Goal: Information Seeking & Learning: Learn about a topic

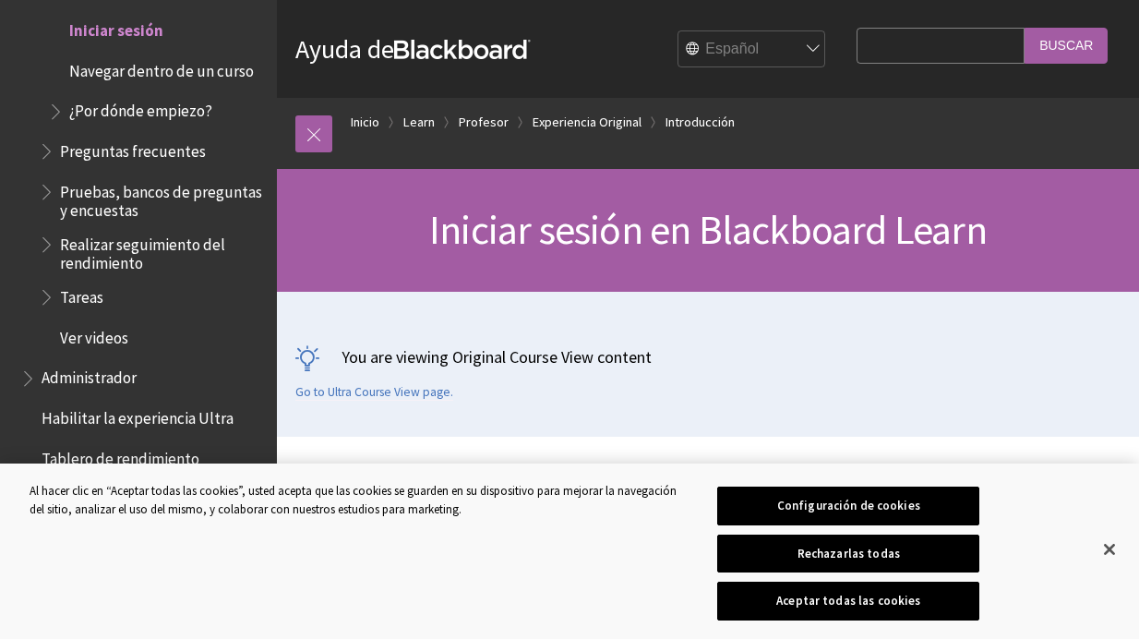
click at [158, 46] on span "Iniciar sesión" at bounding box center [157, 30] width 218 height 31
click at [131, 40] on span "Iniciar sesión" at bounding box center [116, 27] width 94 height 25
click at [842, 590] on button "Aceptar todas las cookies" at bounding box center [848, 601] width 262 height 39
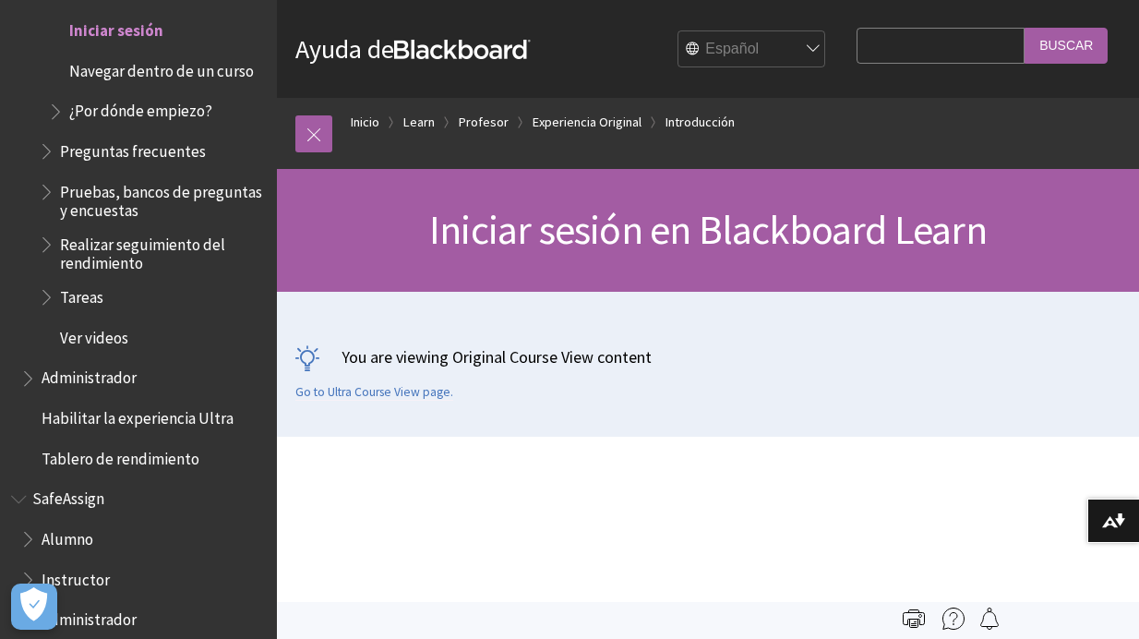
click at [125, 40] on span "Iniciar sesión" at bounding box center [116, 27] width 94 height 25
click at [754, 458] on div at bounding box center [571, 474] width 589 height 74
click at [669, 278] on div "Iniciar sesión en Blackboard Learn" at bounding box center [708, 230] width 862 height 123
click at [377, 126] on link "Inicio" at bounding box center [365, 122] width 29 height 23
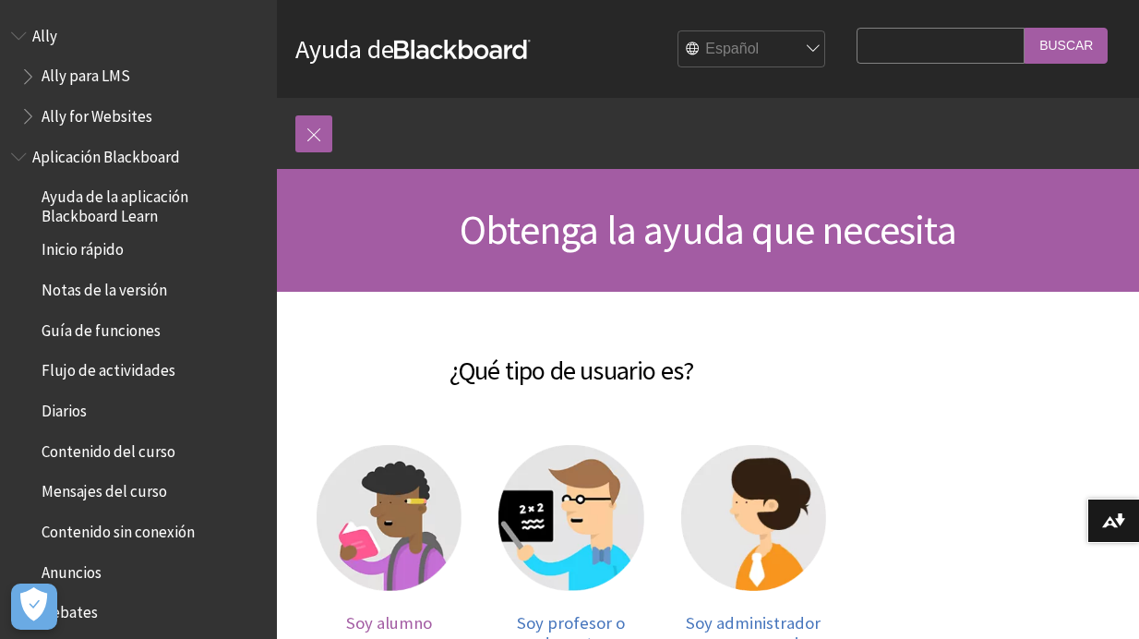
click at [397, 511] on img at bounding box center [389, 517] width 145 height 145
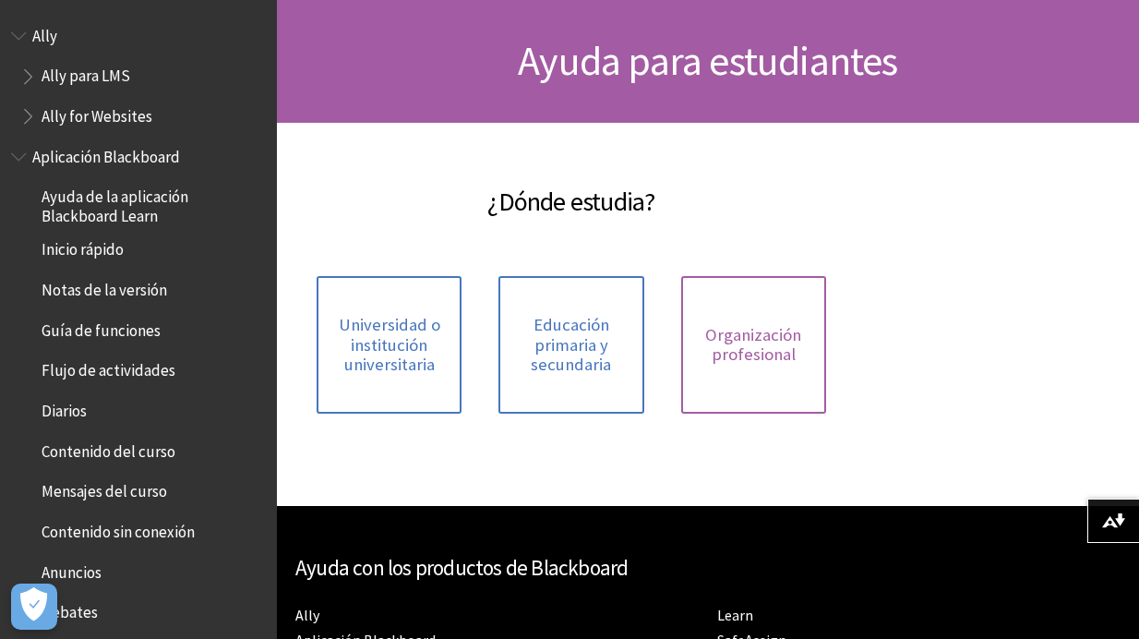
scroll to position [332, 0]
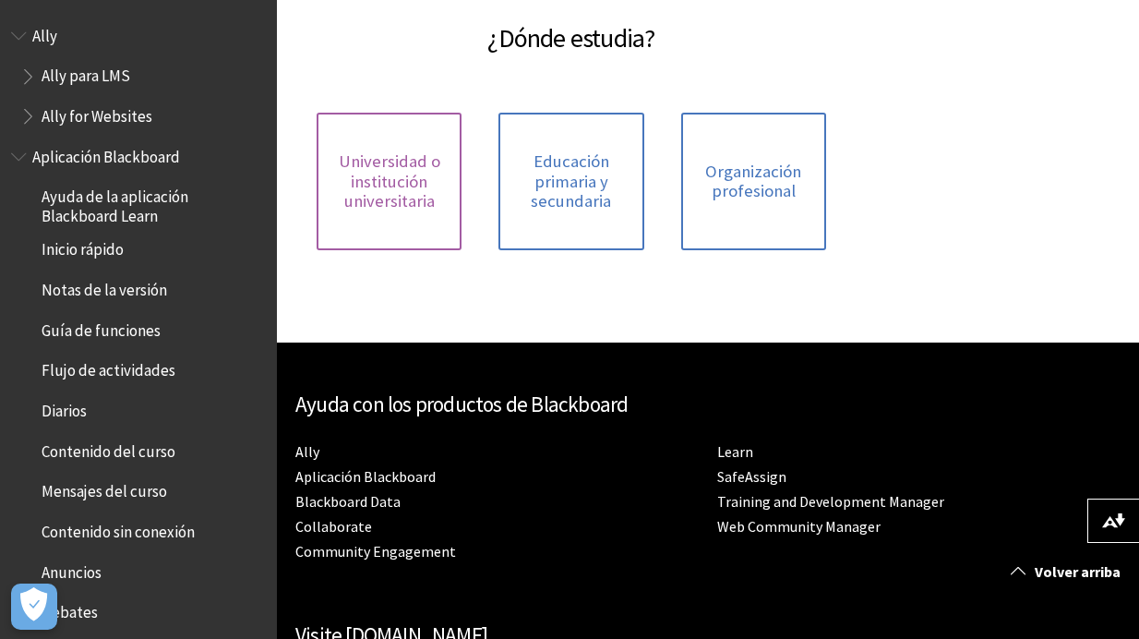
click at [396, 181] on span "Universidad o institución universitaria" at bounding box center [389, 181] width 123 height 60
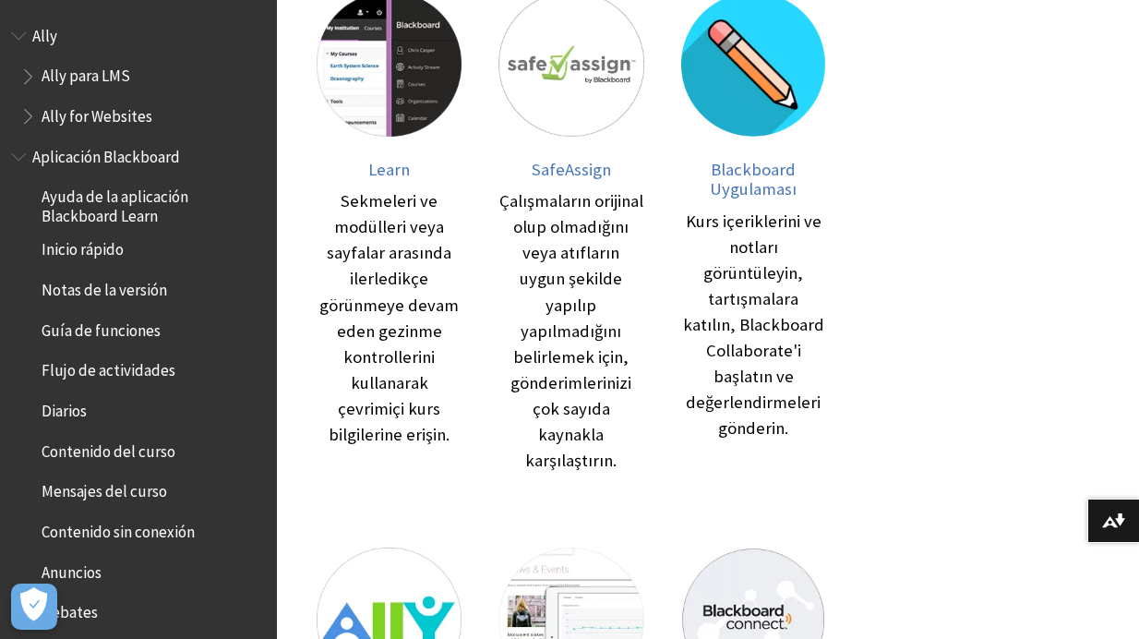
scroll to position [406, 0]
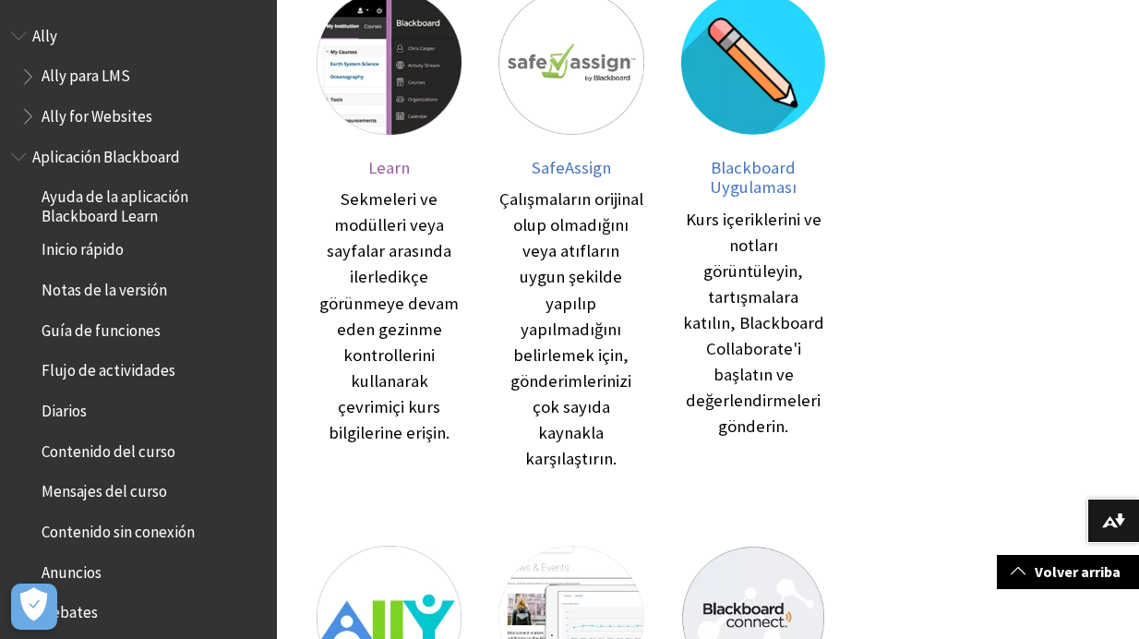
click at [390, 157] on span "Learn" at bounding box center [389, 167] width 42 height 21
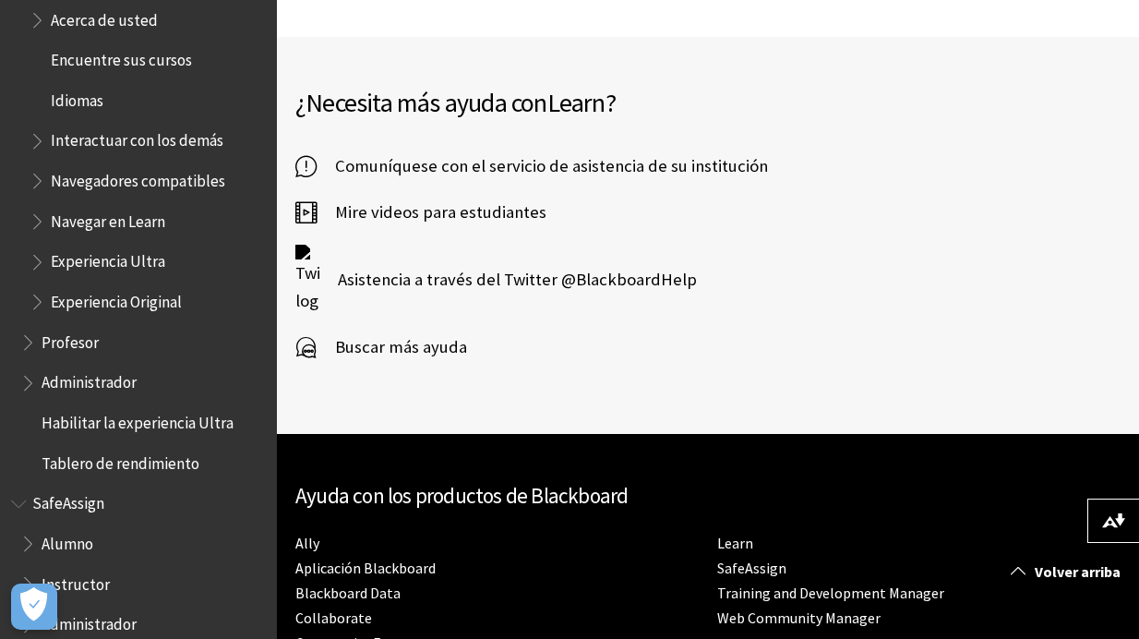
scroll to position [1740, 0]
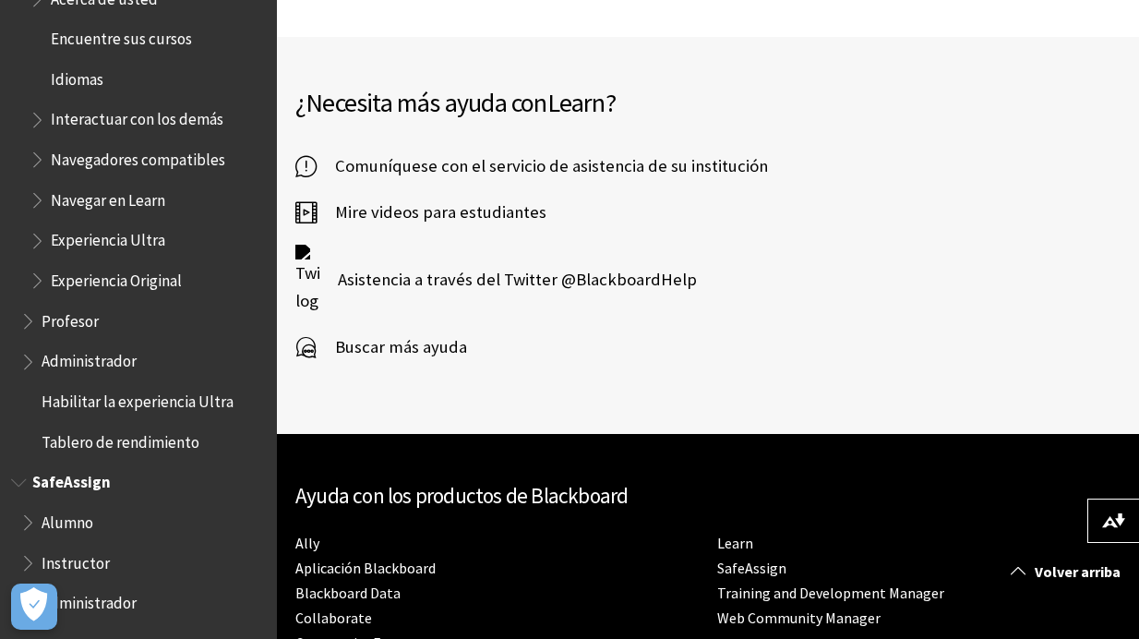
click at [51, 504] on li "SafeAssign Alumno Instructor Administrador" at bounding box center [138, 543] width 255 height 152
click at [54, 519] on span "Alumno" at bounding box center [68, 519] width 52 height 25
click at [29, 520] on span "Book outline for Blackboard SafeAssign" at bounding box center [29, 518] width 19 height 23
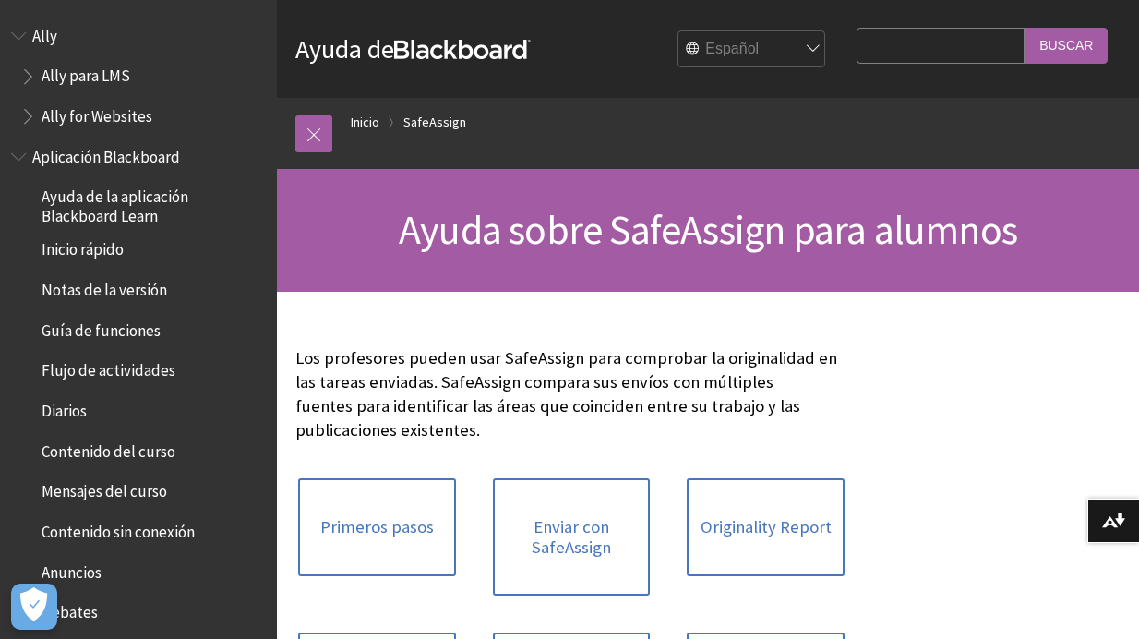
scroll to position [1579, 0]
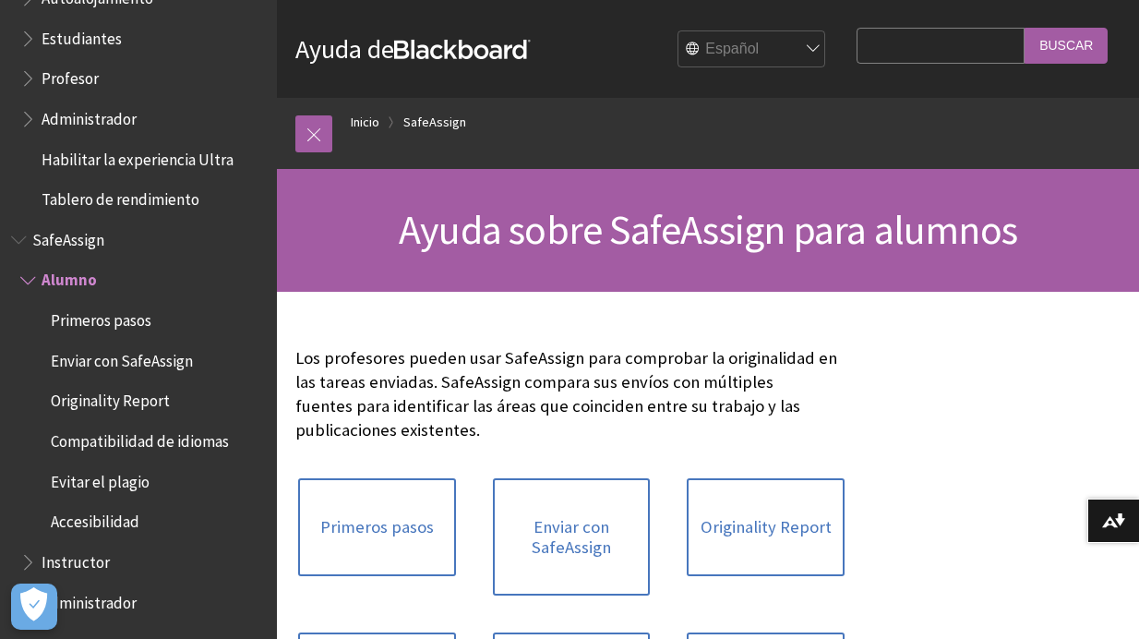
click at [131, 516] on span "Accesibilidad" at bounding box center [95, 519] width 89 height 25
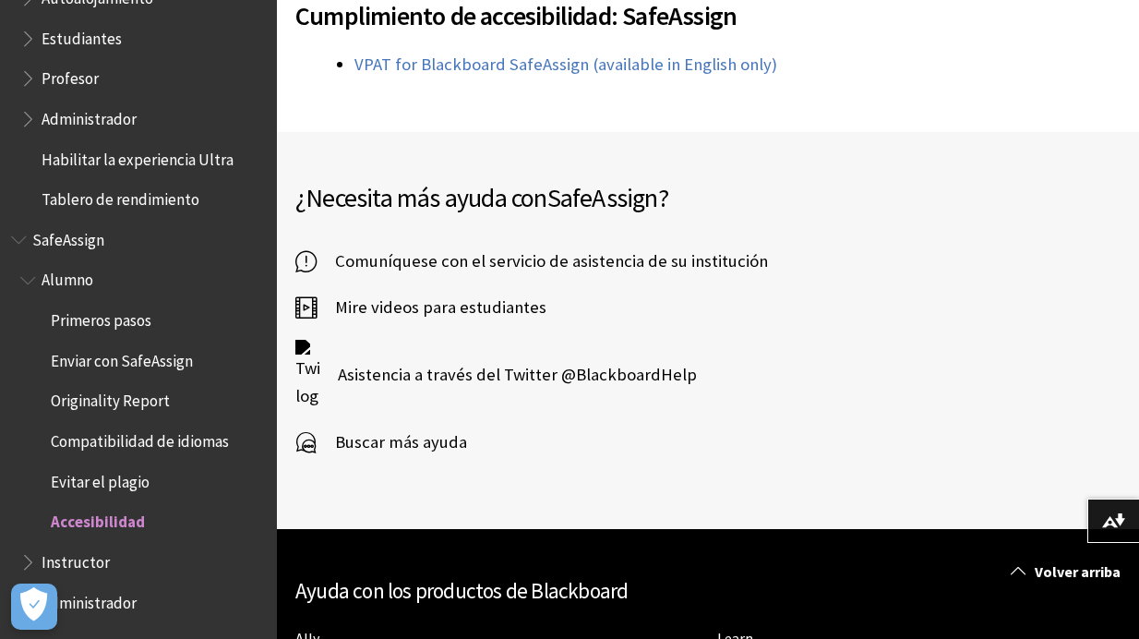
scroll to position [638, 0]
